Goal: Register for event/course

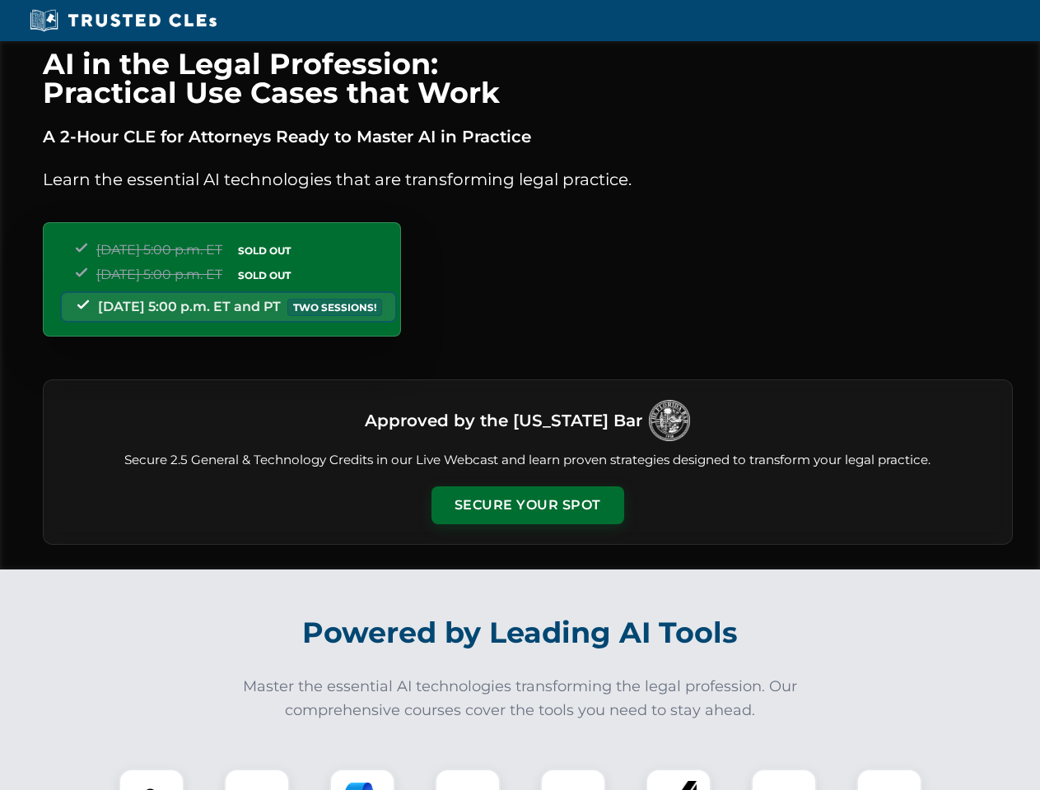
click at [527, 505] on button "Secure Your Spot" at bounding box center [527, 505] width 193 height 38
click at [151, 779] on img at bounding box center [152, 802] width 48 height 48
